Goal: Task Accomplishment & Management: Manage account settings

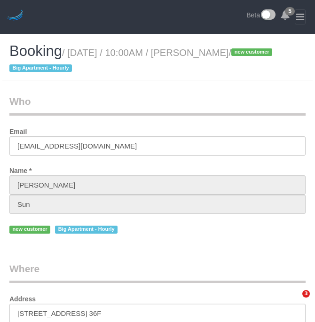
select select "NY"
select select "180"
select select "string:stripe-pm_1RuCGK4VGloSiKo7L4cBGUD1"
select select "spot1"
select select "number:56"
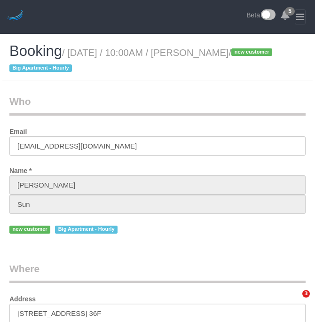
select select "number:75"
select select "number:15"
select select "number:5"
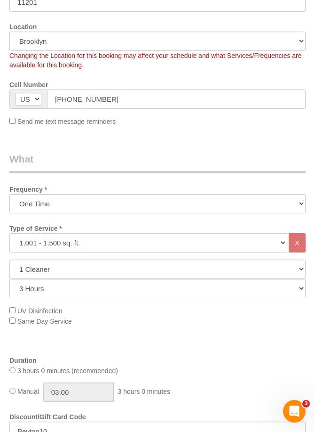
scroll to position [235, 0]
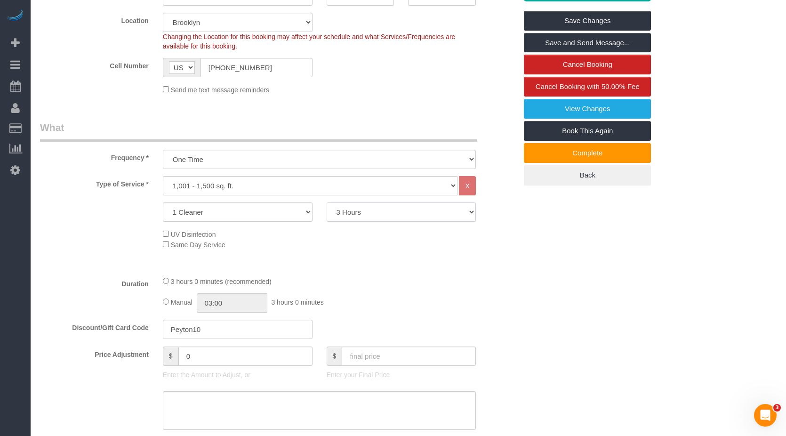
click at [315, 214] on select "2 Hours 2.5 Hours 3 Hours 3.5 Hours 4 Hours 4.5 Hours 5 Hours 5.5 Hours 6 Hours…" at bounding box center [402, 211] width 150 height 19
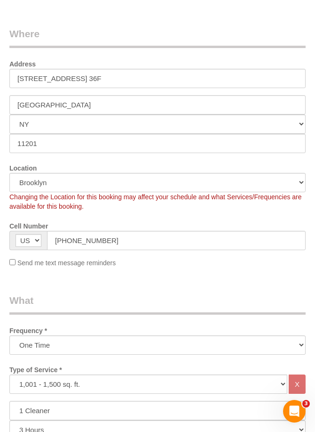
click at [150, 45] on legend "Where" at bounding box center [157, 37] width 296 height 21
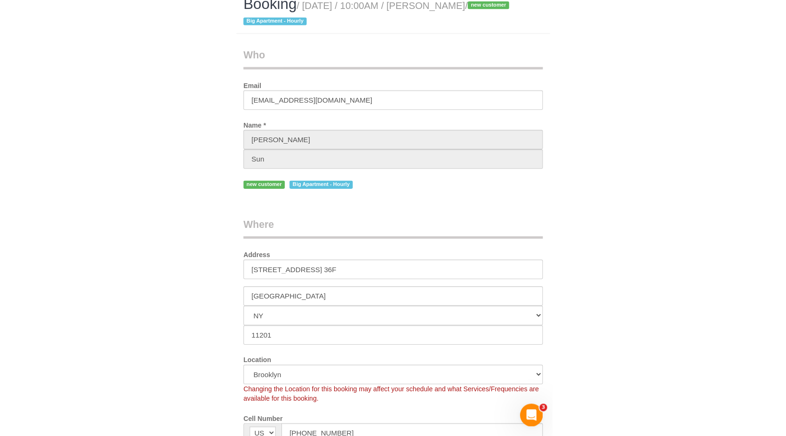
scroll to position [0, 0]
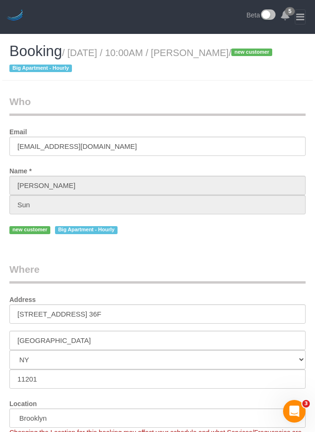
click at [177, 85] on div "Booking / [DATE] / 10:00AM / [PERSON_NAME] / new customer Big Apartment - Hourl…" at bounding box center [157, 64] width 311 height 42
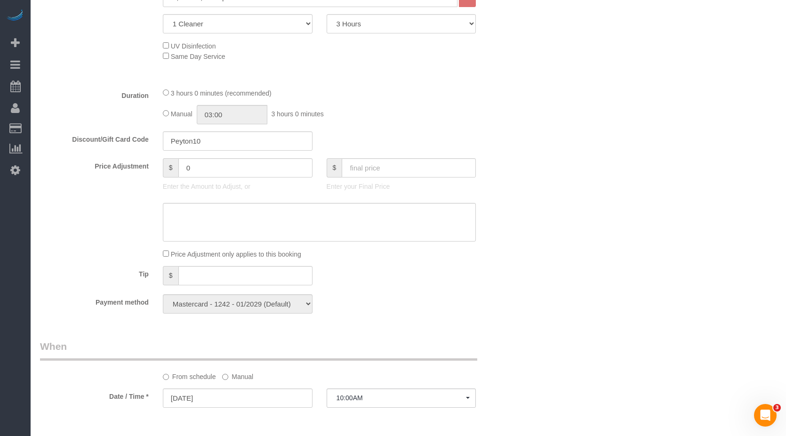
scroll to position [376, 0]
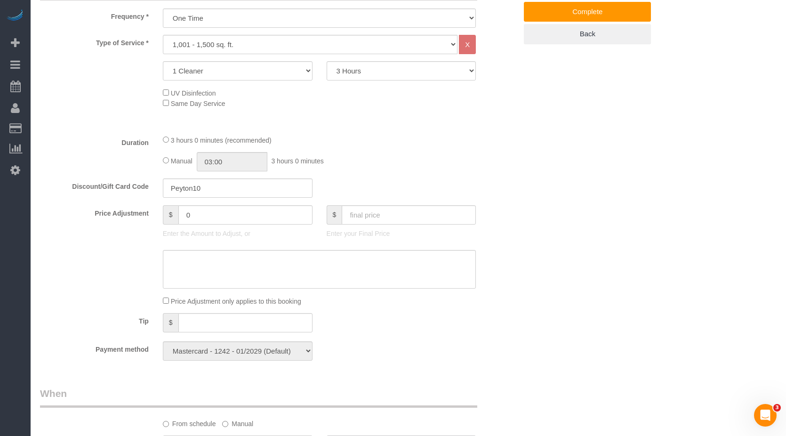
drag, startPoint x: 401, startPoint y: 135, endPoint x: 416, endPoint y: 138, distance: 14.9
click at [315, 136] on div "3 hours 0 minutes (recommended)" at bounding box center [319, 140] width 313 height 10
drag, startPoint x: 498, startPoint y: 147, endPoint x: 660, endPoint y: 170, distance: 163.1
click at [315, 149] on div "Duration 3 hours 0 minutes (recommended) Manual 03:00 3 hours 0 minutes" at bounding box center [278, 153] width 491 height 37
click at [315, 174] on div "Who Email [EMAIL_ADDRESS][DOMAIN_NAME] Name * [PERSON_NAME] new customer Big Ap…" at bounding box center [408, 351] width 736 height 1386
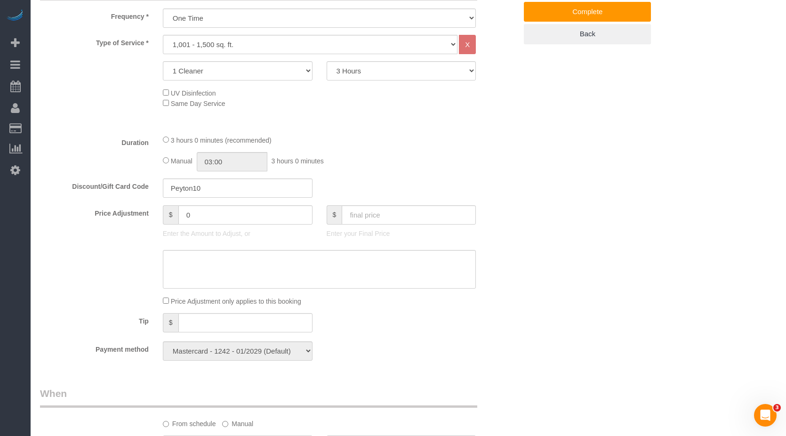
click at [315, 182] on div "Who Email [EMAIL_ADDRESS][DOMAIN_NAME] Name * [PERSON_NAME] new customer Big Ap…" at bounding box center [408, 351] width 736 height 1386
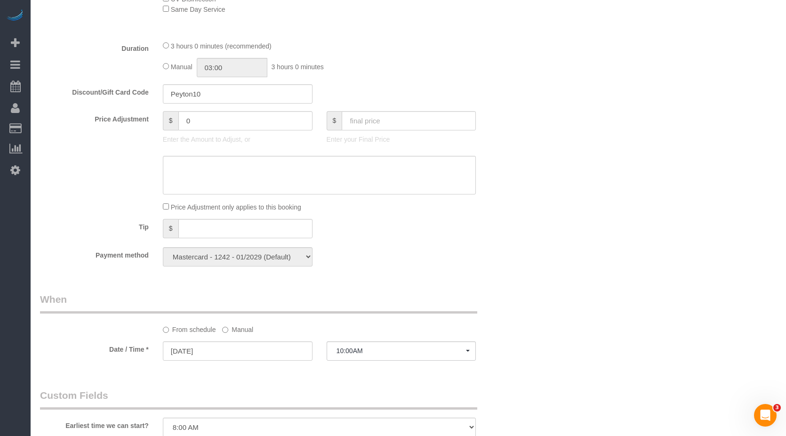
scroll to position [518, 0]
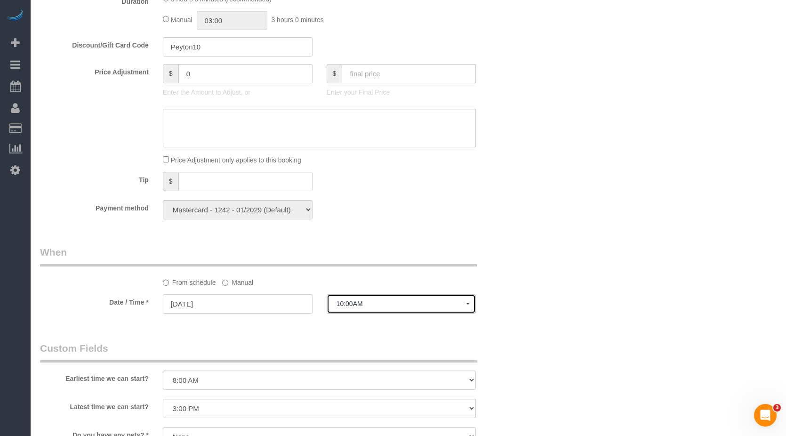
click at [315, 306] on span "10:00AM" at bounding box center [401, 304] width 130 height 8
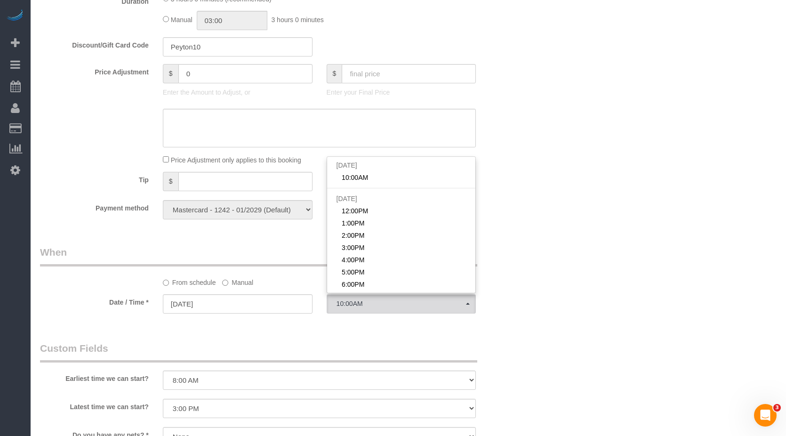
drag, startPoint x: 576, startPoint y: 228, endPoint x: 536, endPoint y: 209, distance: 44.2
click at [315, 228] on div "Who Email [EMAIL_ADDRESS][DOMAIN_NAME] Name * [PERSON_NAME] new customer Big Ap…" at bounding box center [408, 210] width 736 height 1386
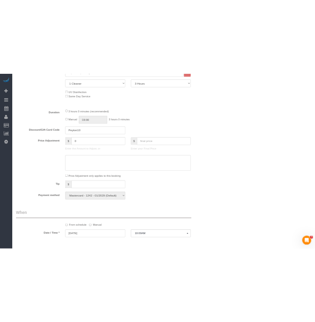
scroll to position [329, 0]
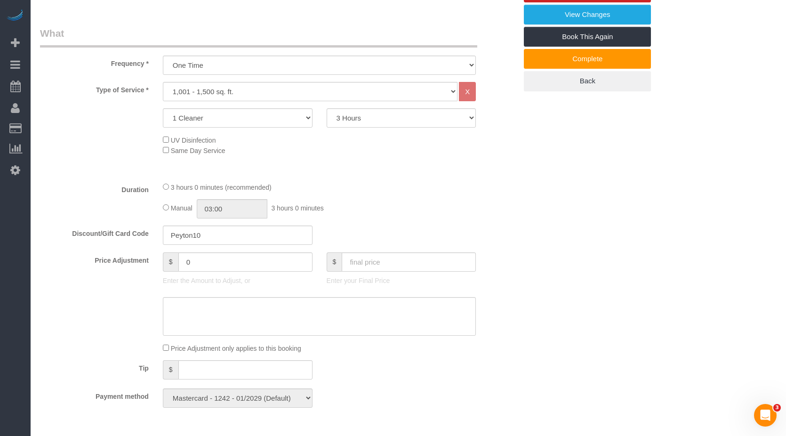
click at [315, 204] on div "Manual 03:00 3 hours 0 minutes" at bounding box center [319, 208] width 313 height 19
click at [315, 180] on fieldset "What Frequency * One Time Weekly (20% Off) - 20.00% Every 2 Weeks (15% Off) - 1…" at bounding box center [278, 220] width 477 height 388
drag, startPoint x: 502, startPoint y: 193, endPoint x: 528, endPoint y: 200, distance: 26.4
click at [315, 194] on div "Duration 3 hours 0 minutes (recommended) Manual 03:00 3 hours 0 minutes" at bounding box center [278, 200] width 491 height 37
click at [315, 200] on div "Who Email [EMAIL_ADDRESS][DOMAIN_NAME] Name * [PERSON_NAME] new customer Big Ap…" at bounding box center [408, 398] width 736 height 1386
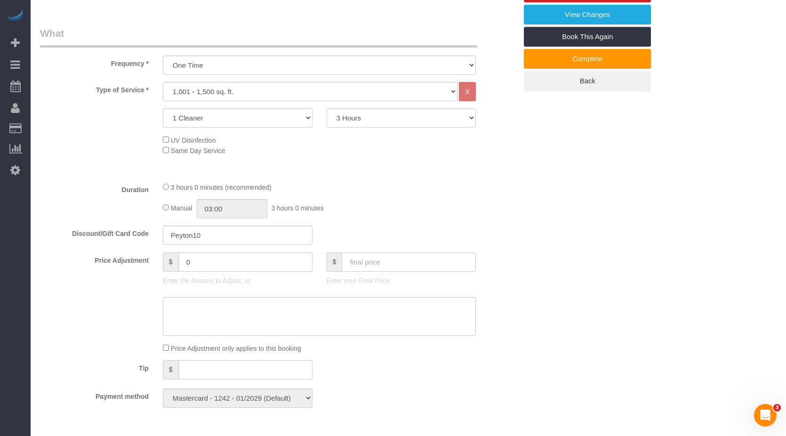
click at [315, 201] on div "Who Email [EMAIL_ADDRESS][DOMAIN_NAME] Name * [PERSON_NAME] new customer Big Ap…" at bounding box center [408, 398] width 736 height 1386
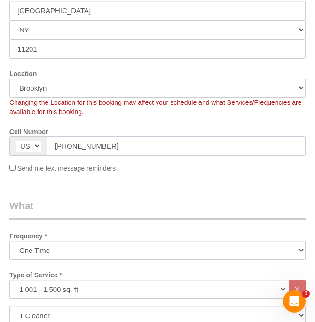
drag, startPoint x: 113, startPoint y: 144, endPoint x: 56, endPoint y: 144, distance: 56.9
click at [56, 144] on input "[PHONE_NUMBER]" at bounding box center [176, 145] width 259 height 19
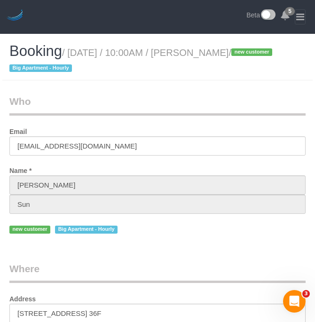
scroll to position [47, 0]
